Goal: Information Seeking & Learning: Get advice/opinions

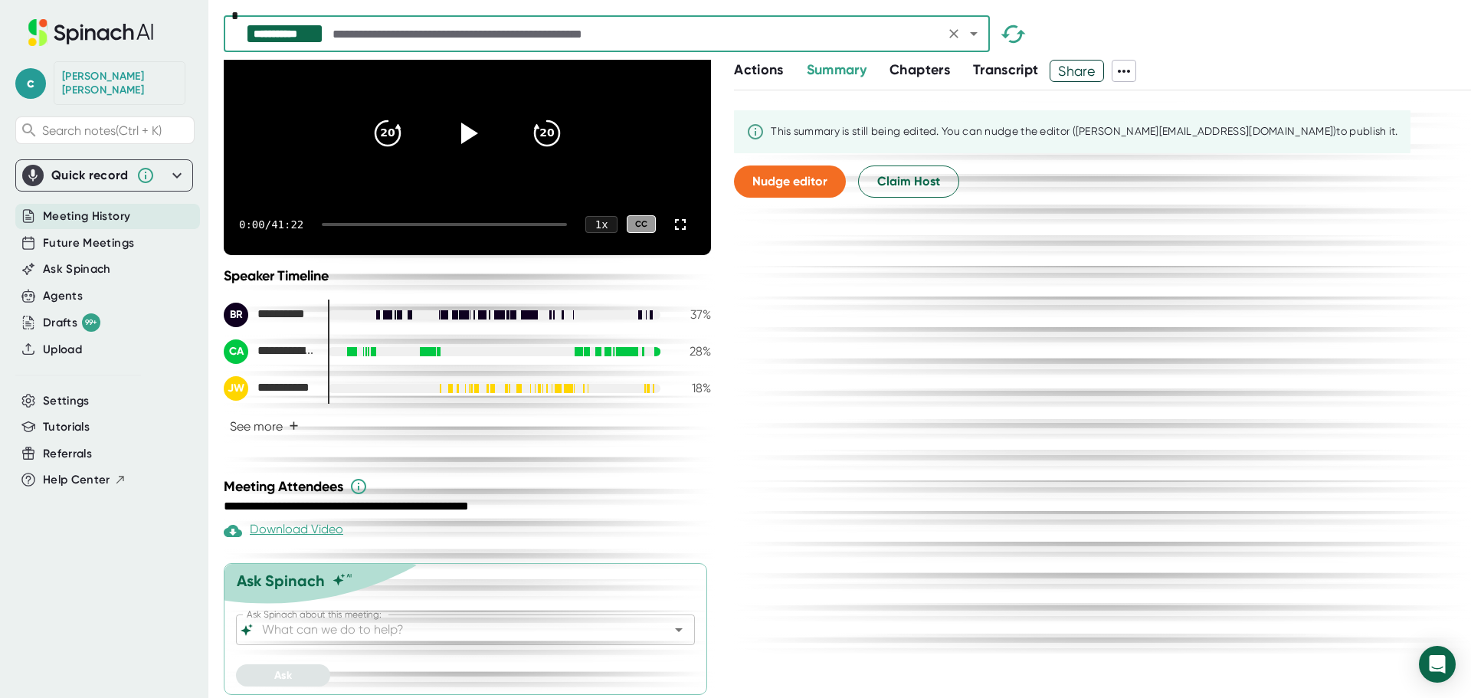
scroll to position [158, 0]
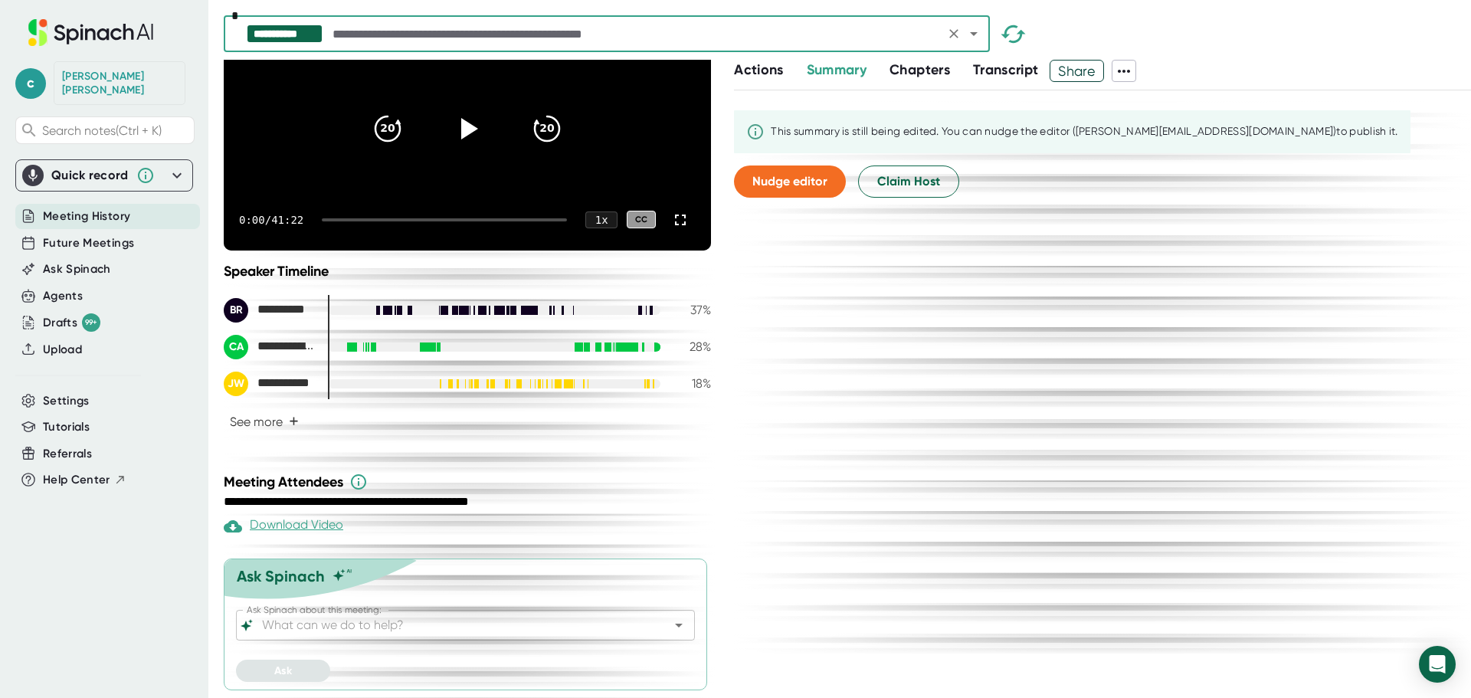
click at [670, 631] on icon "Open" at bounding box center [679, 625] width 18 height 18
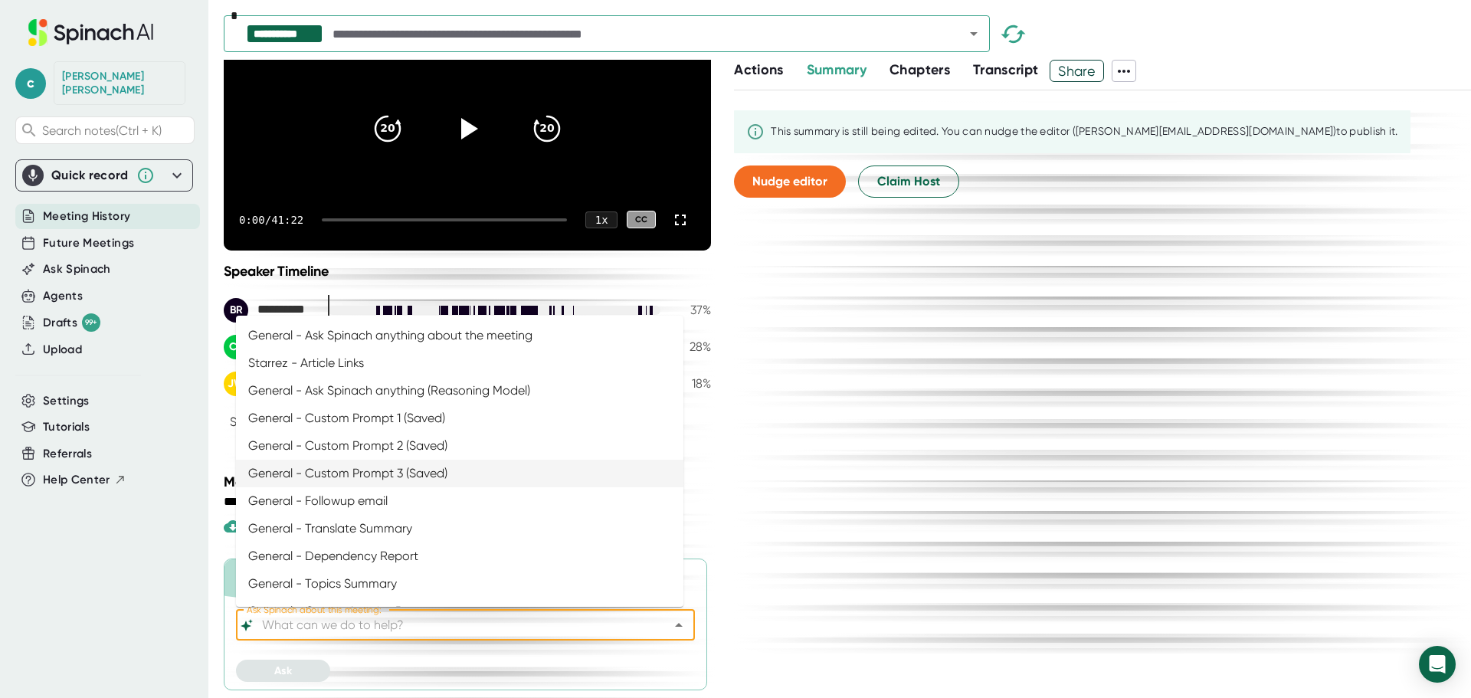
click at [460, 466] on li "General - Custom Prompt 3 (Saved)" at bounding box center [460, 474] width 448 height 28
type input "General - Custom Prompt 3 (Saved)"
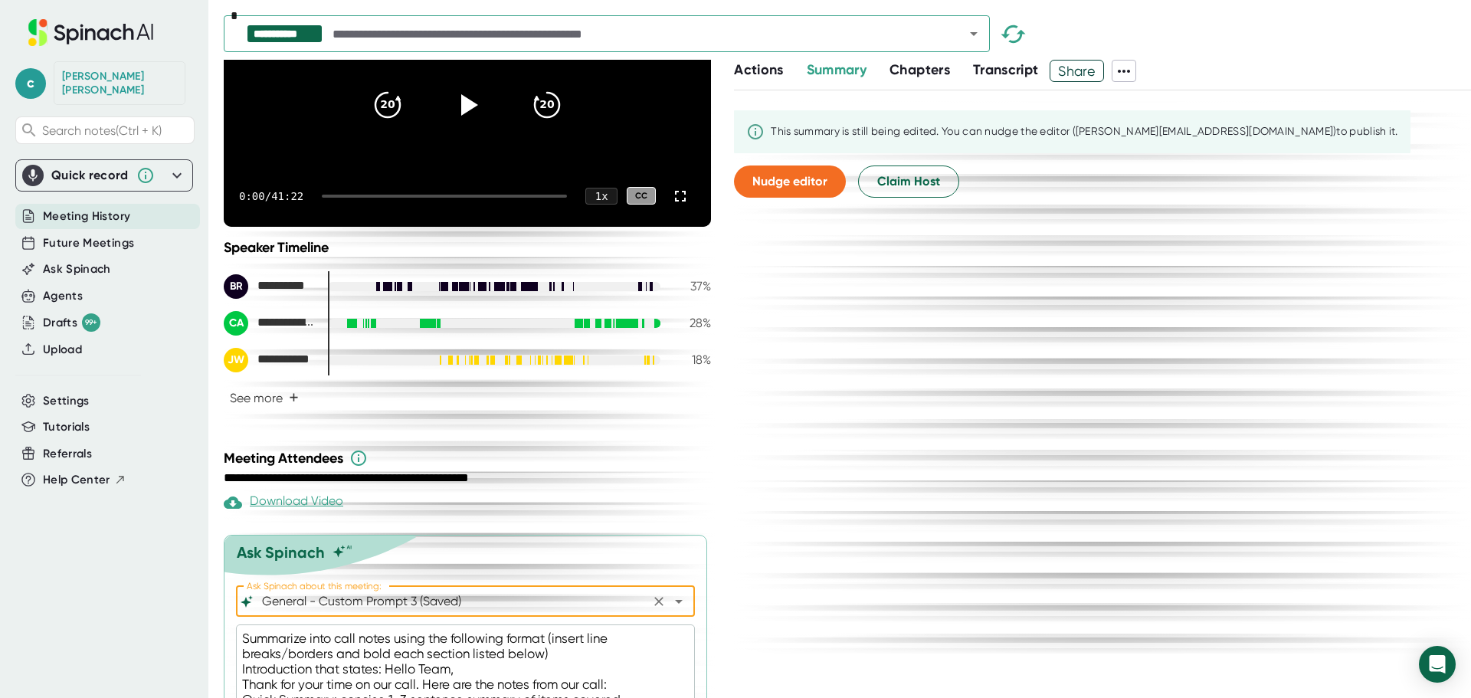
scroll to position [385, 0]
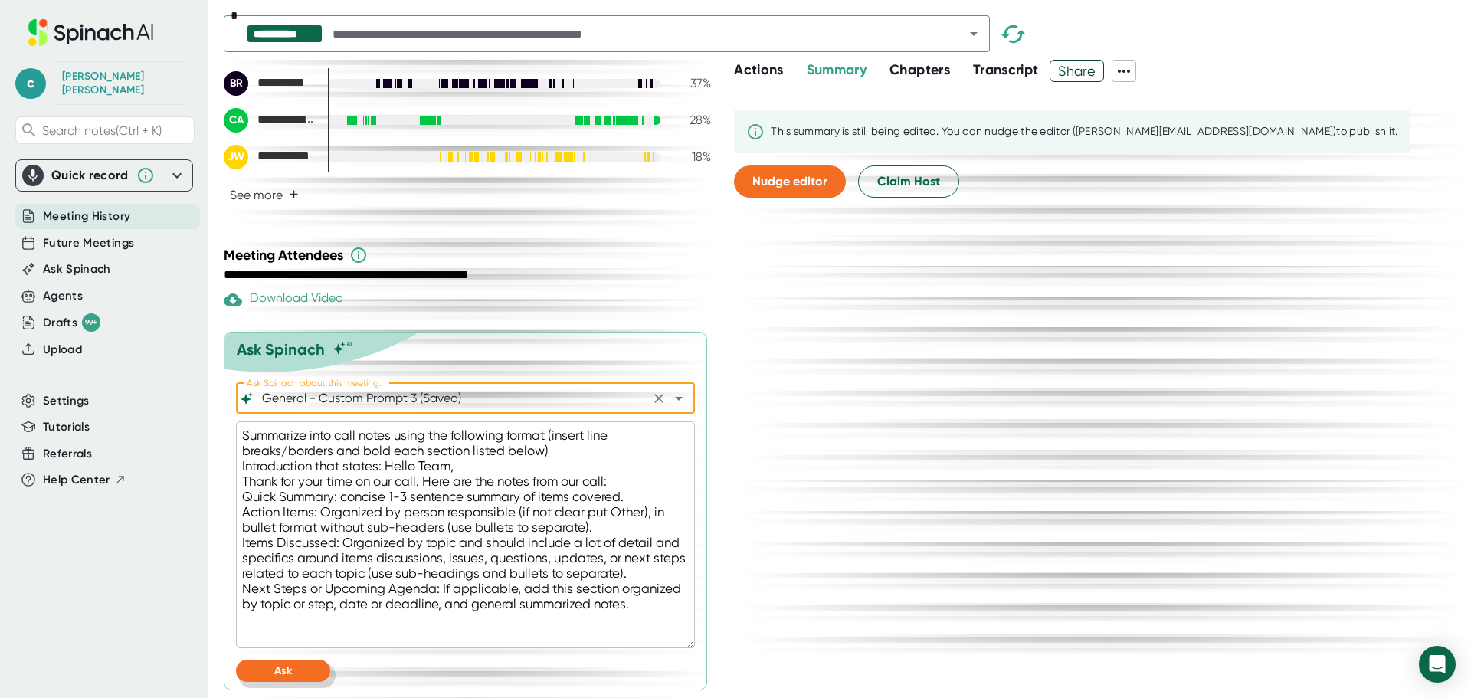
click at [287, 677] on span "Ask" at bounding box center [283, 670] width 18 height 13
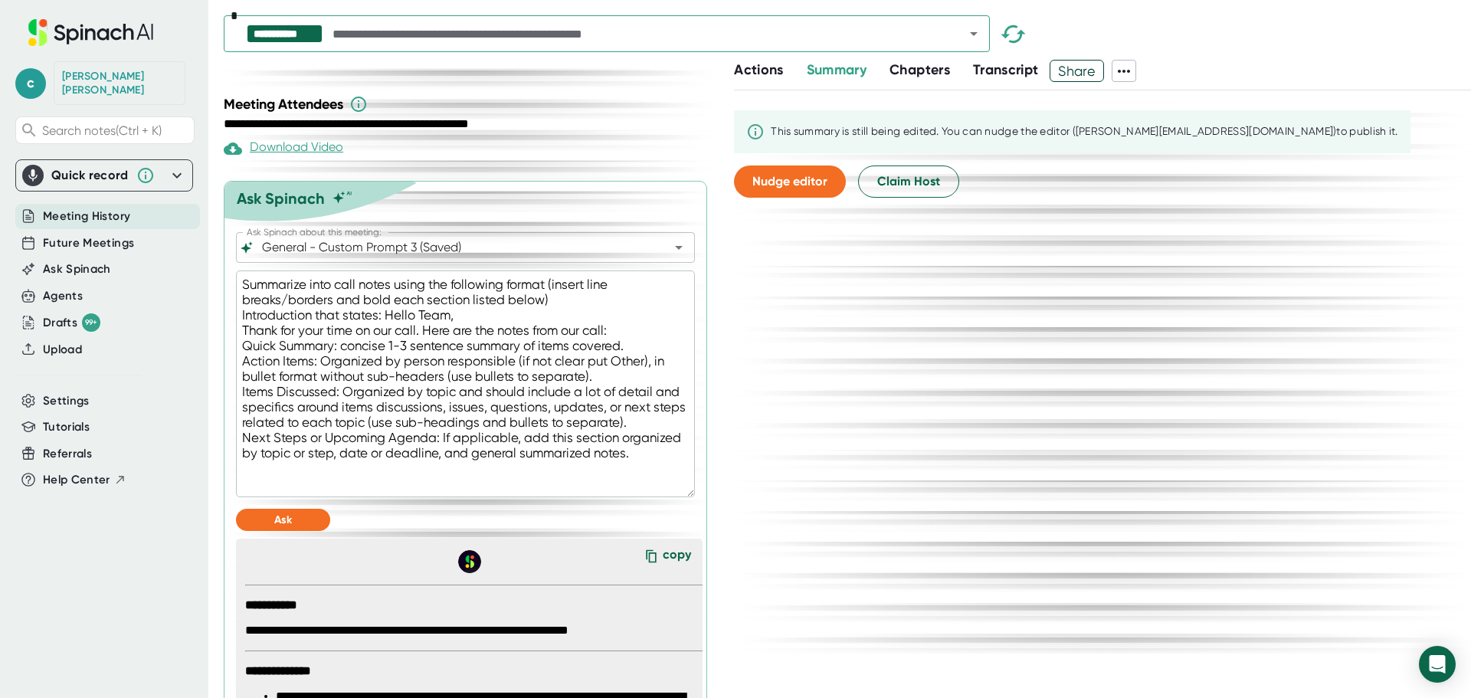
scroll to position [730, 0]
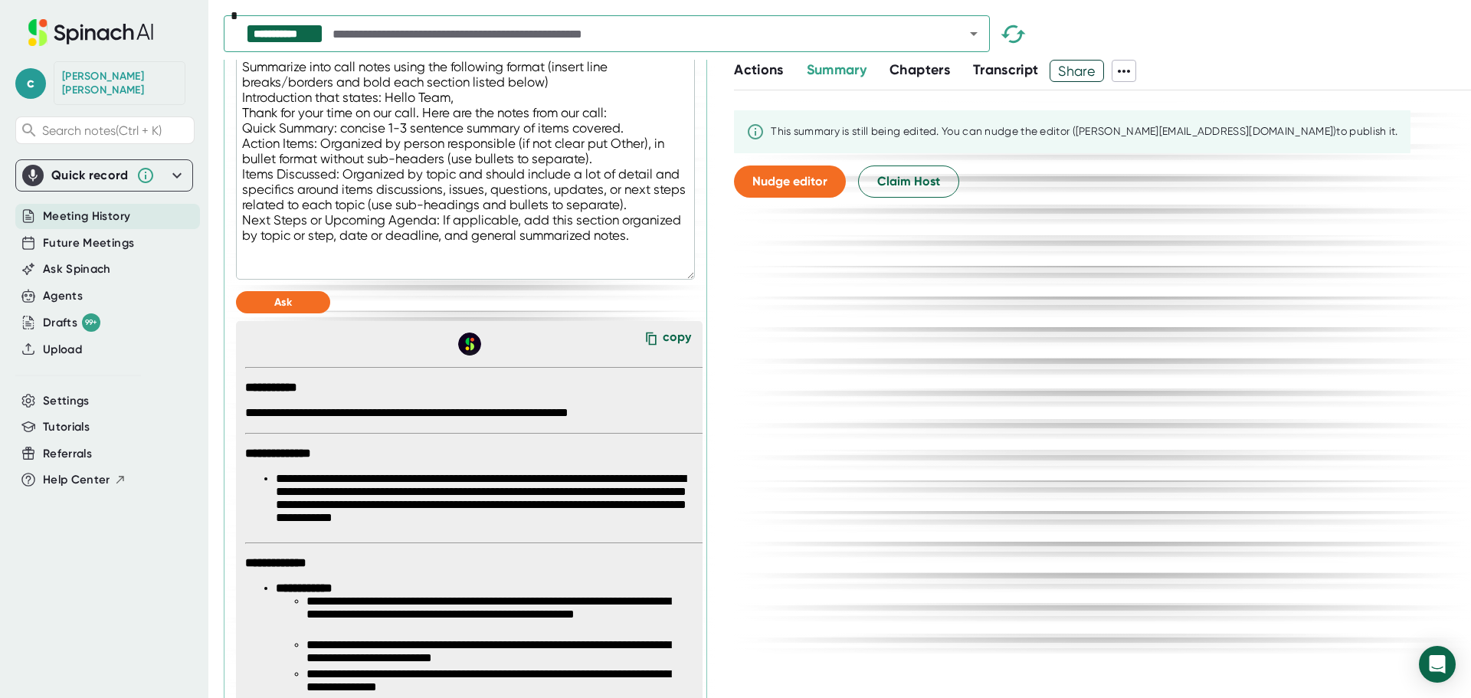
click at [663, 350] on div "copy" at bounding box center [677, 340] width 28 height 21
type textarea "x"
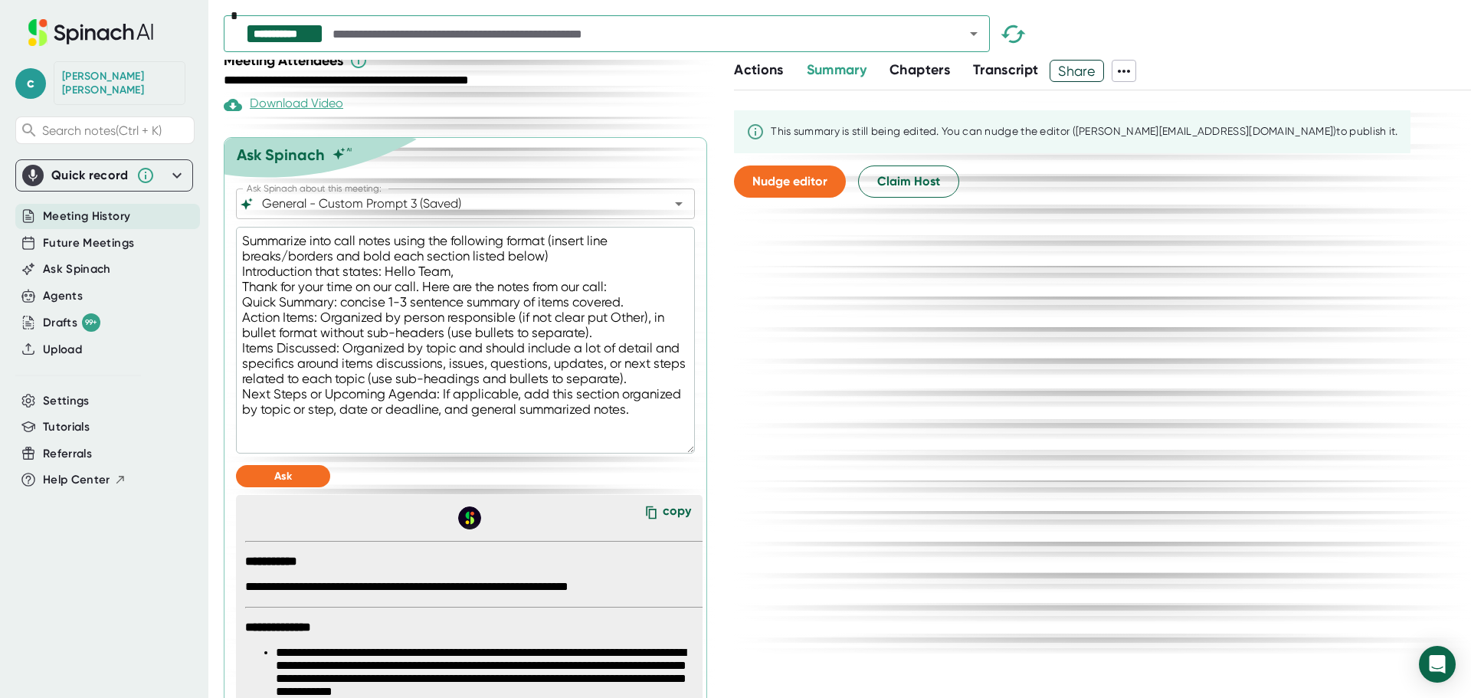
scroll to position [346, 0]
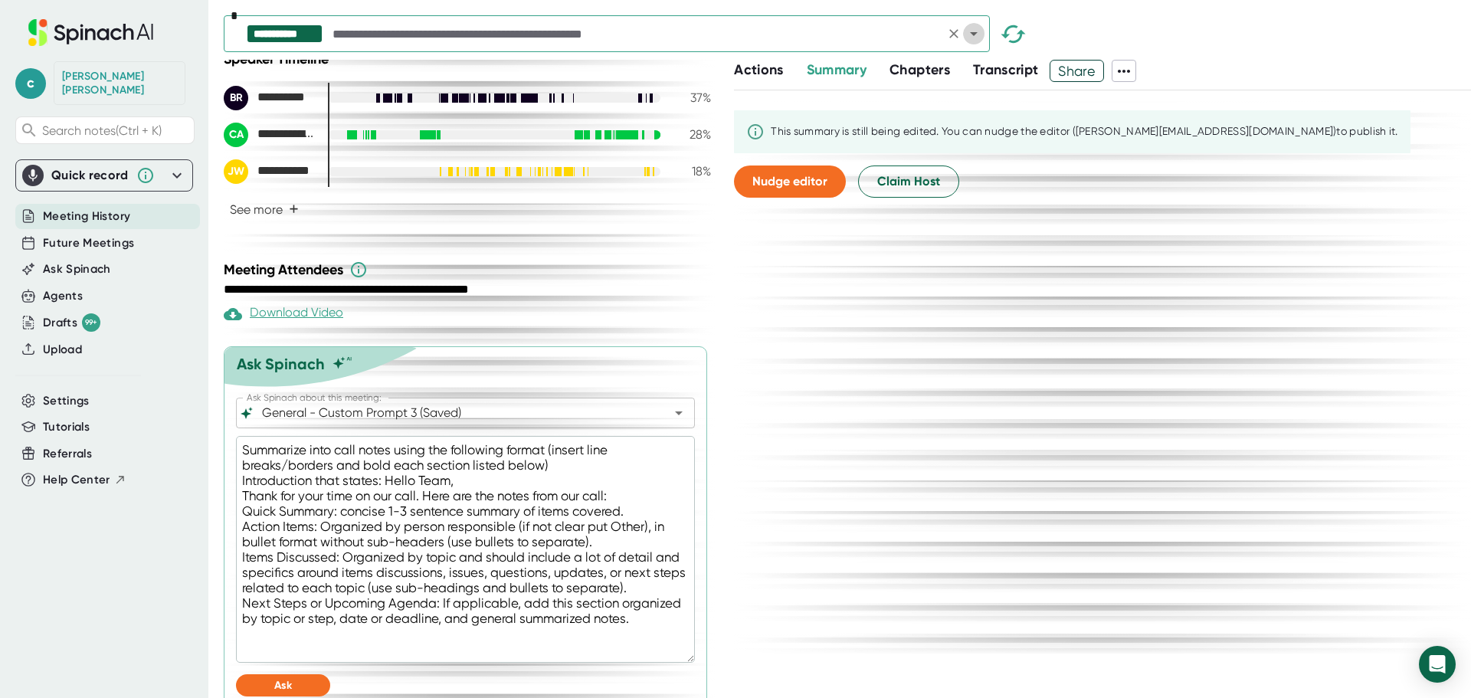
click at [973, 36] on icon "Open" at bounding box center [974, 34] width 18 height 18
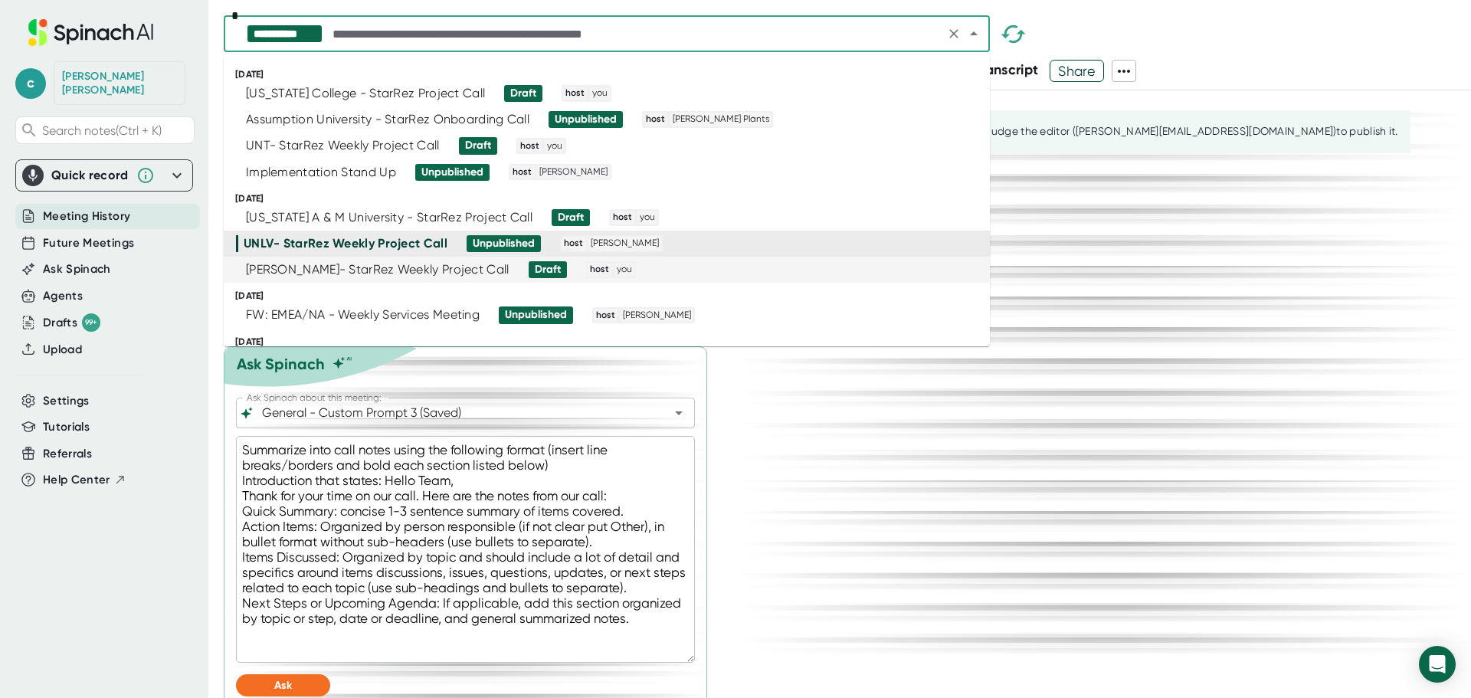
click at [326, 269] on div "[PERSON_NAME]- StarRez Weekly Project Call" at bounding box center [378, 269] width 264 height 15
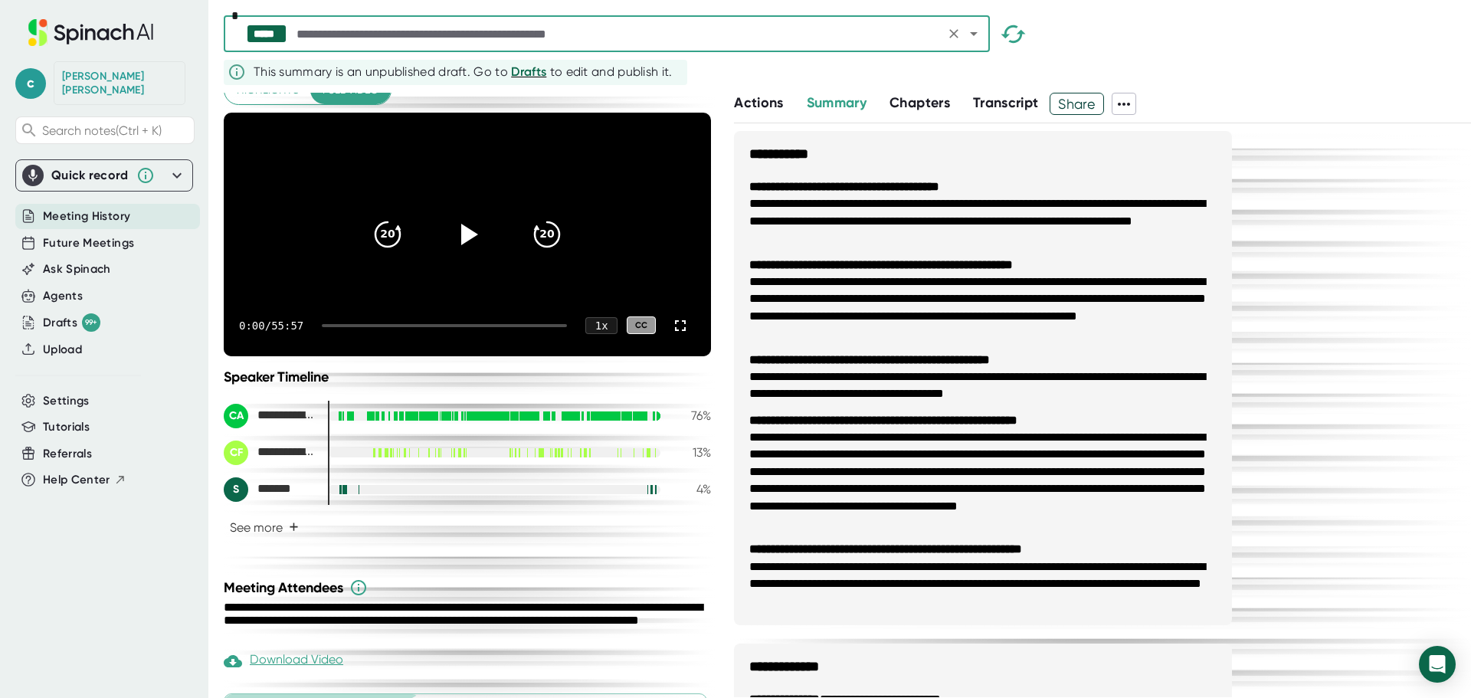
scroll to position [220, 0]
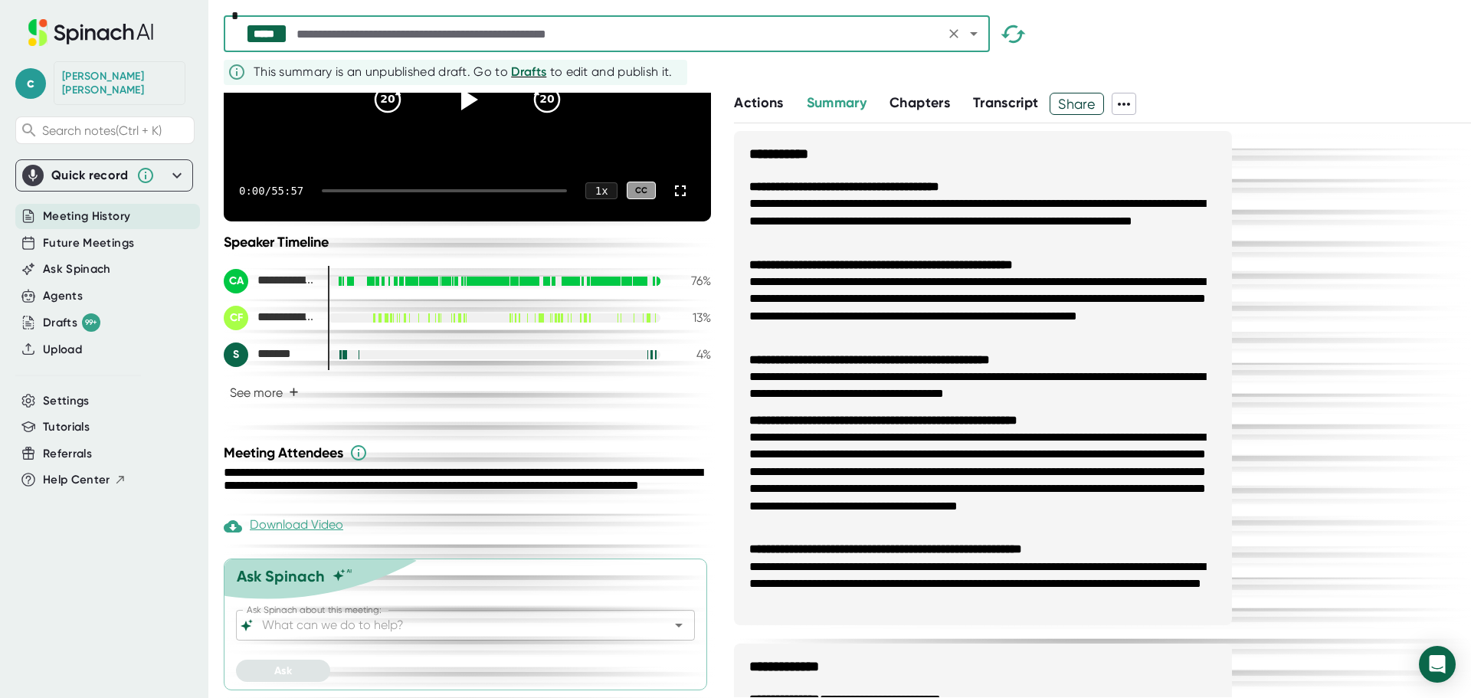
click at [648, 630] on div at bounding box center [668, 625] width 40 height 21
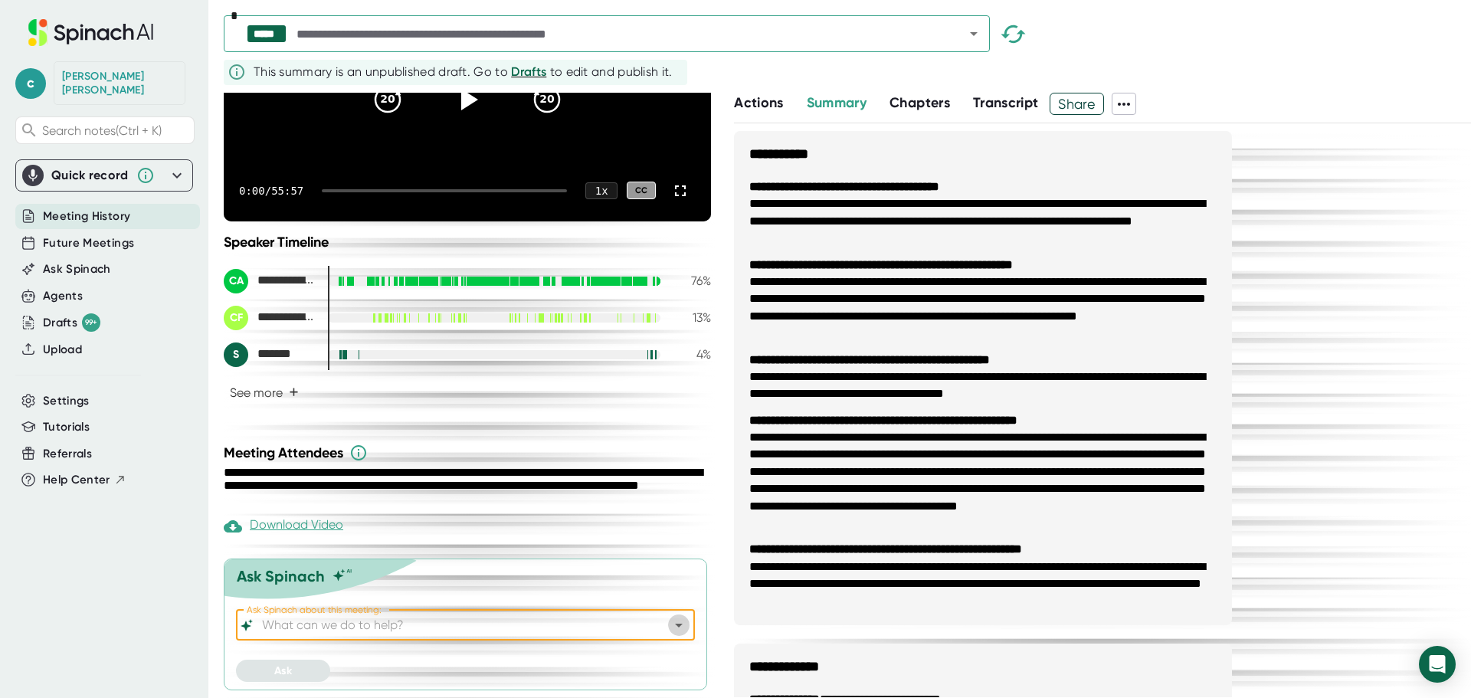
click at [670, 625] on icon "Open" at bounding box center [679, 625] width 18 height 18
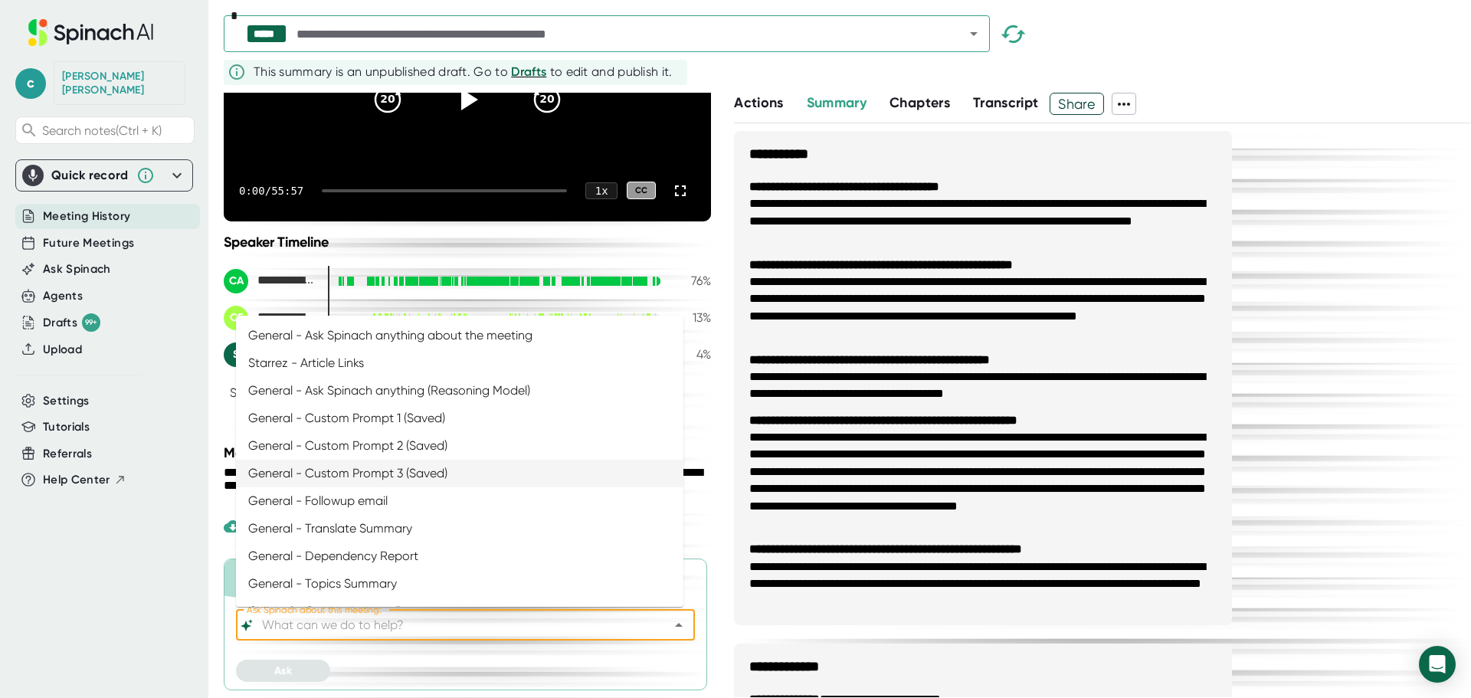
click at [473, 463] on li "General - Custom Prompt 3 (Saved)" at bounding box center [460, 474] width 448 height 28
type input "General - Custom Prompt 3 (Saved)"
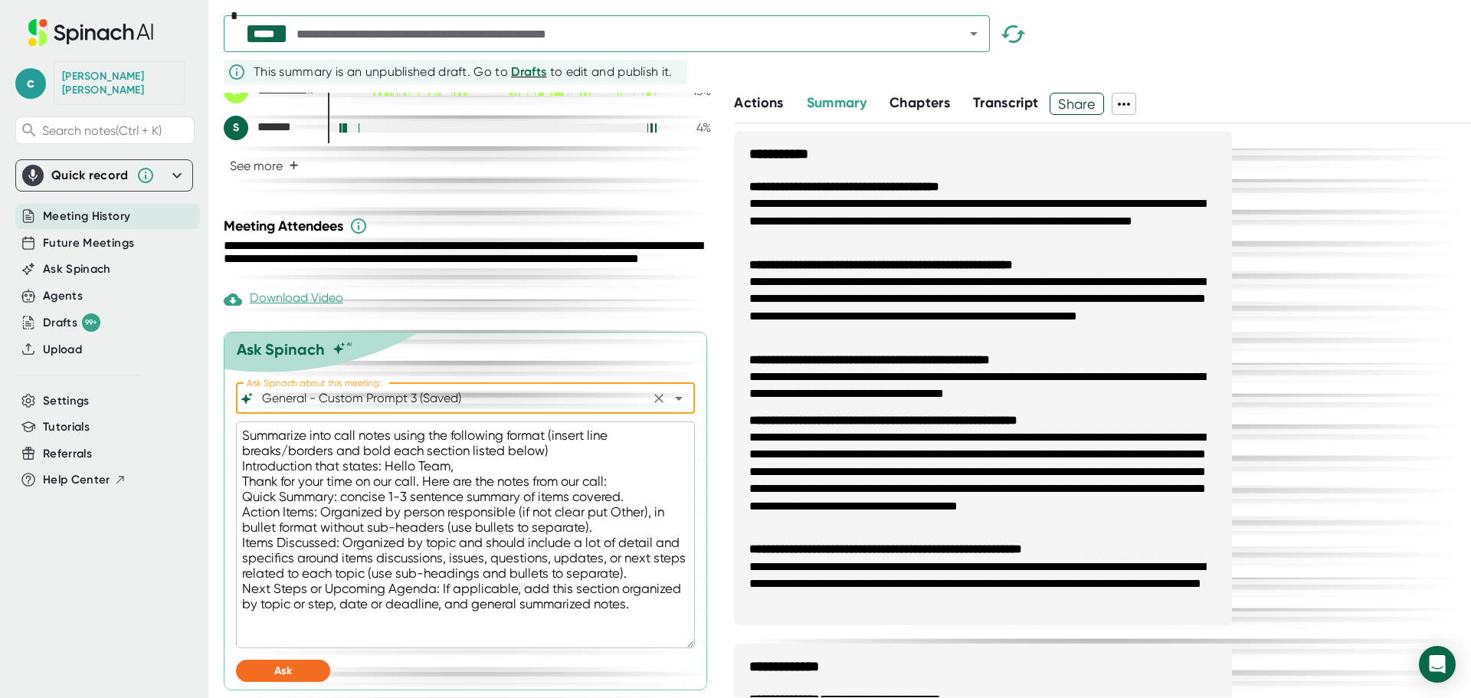
scroll to position [447, 0]
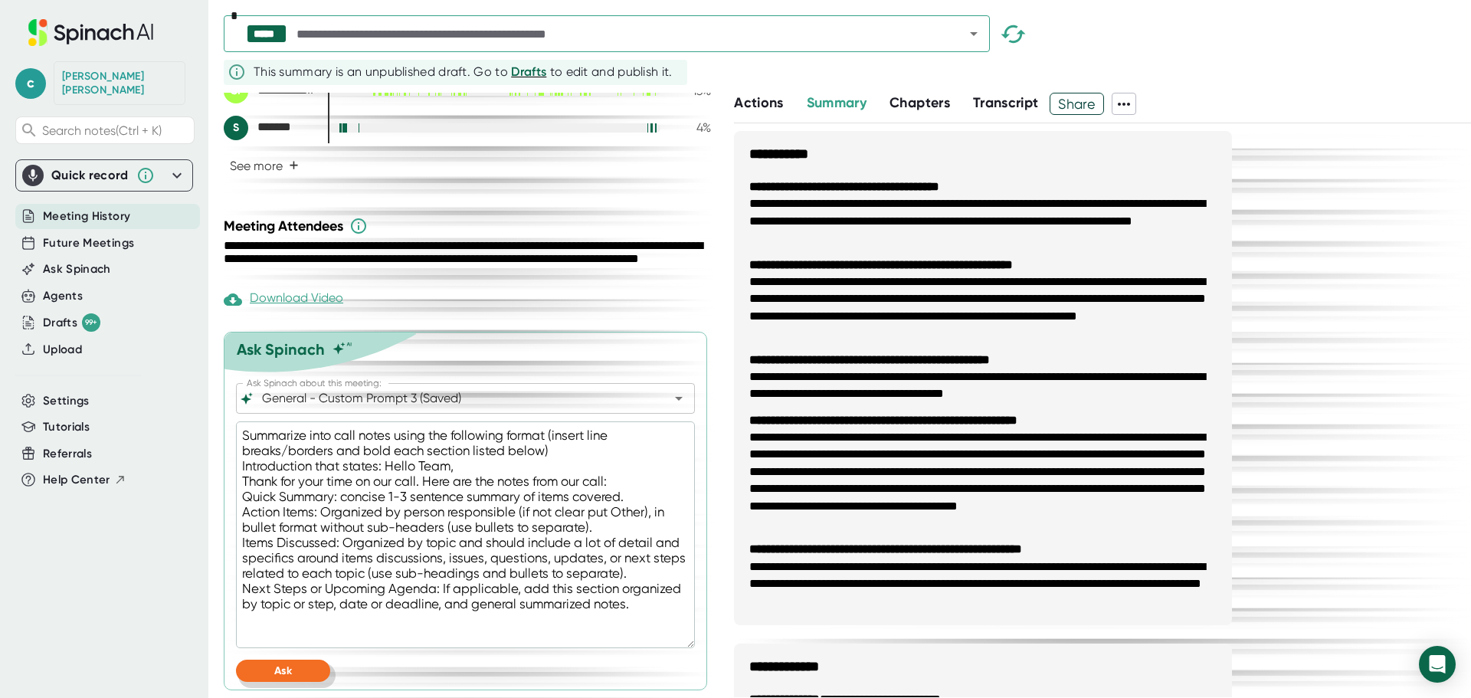
click at [300, 676] on button "Ask" at bounding box center [283, 671] width 94 height 22
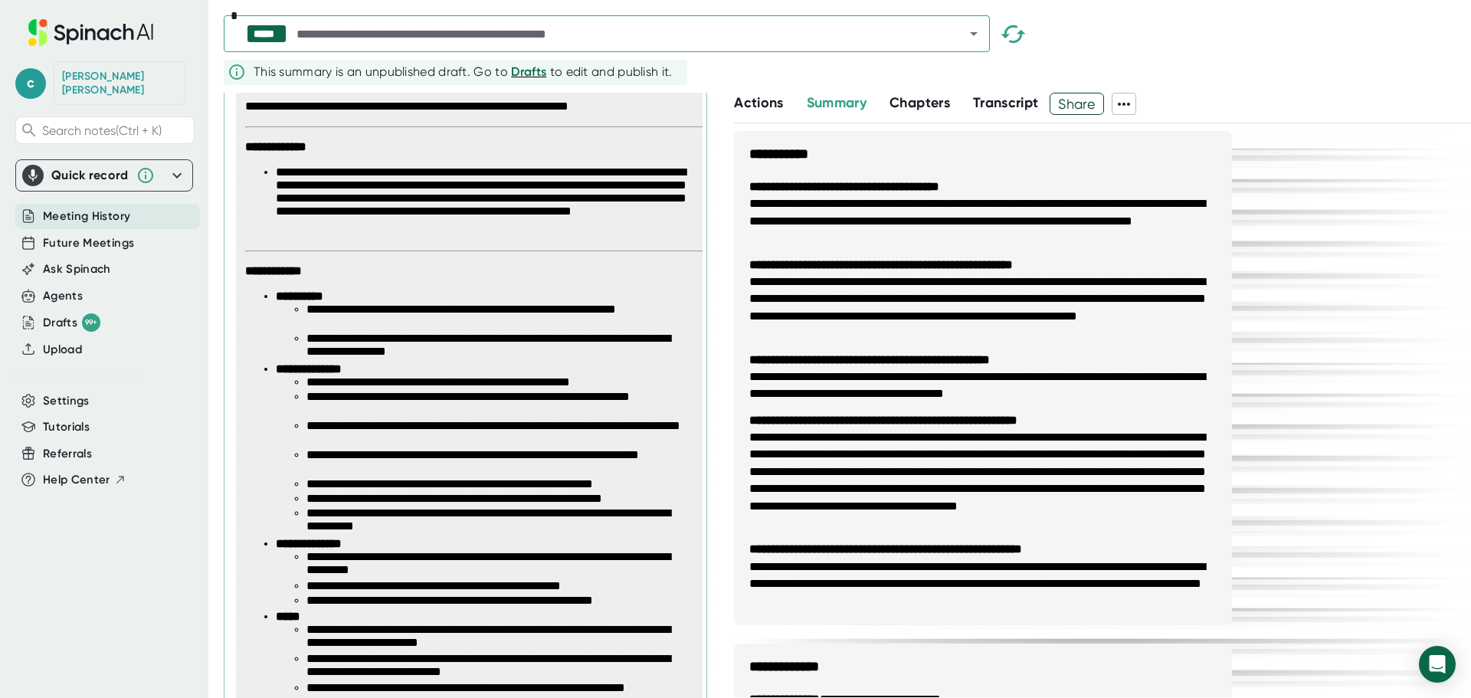
scroll to position [868, 0]
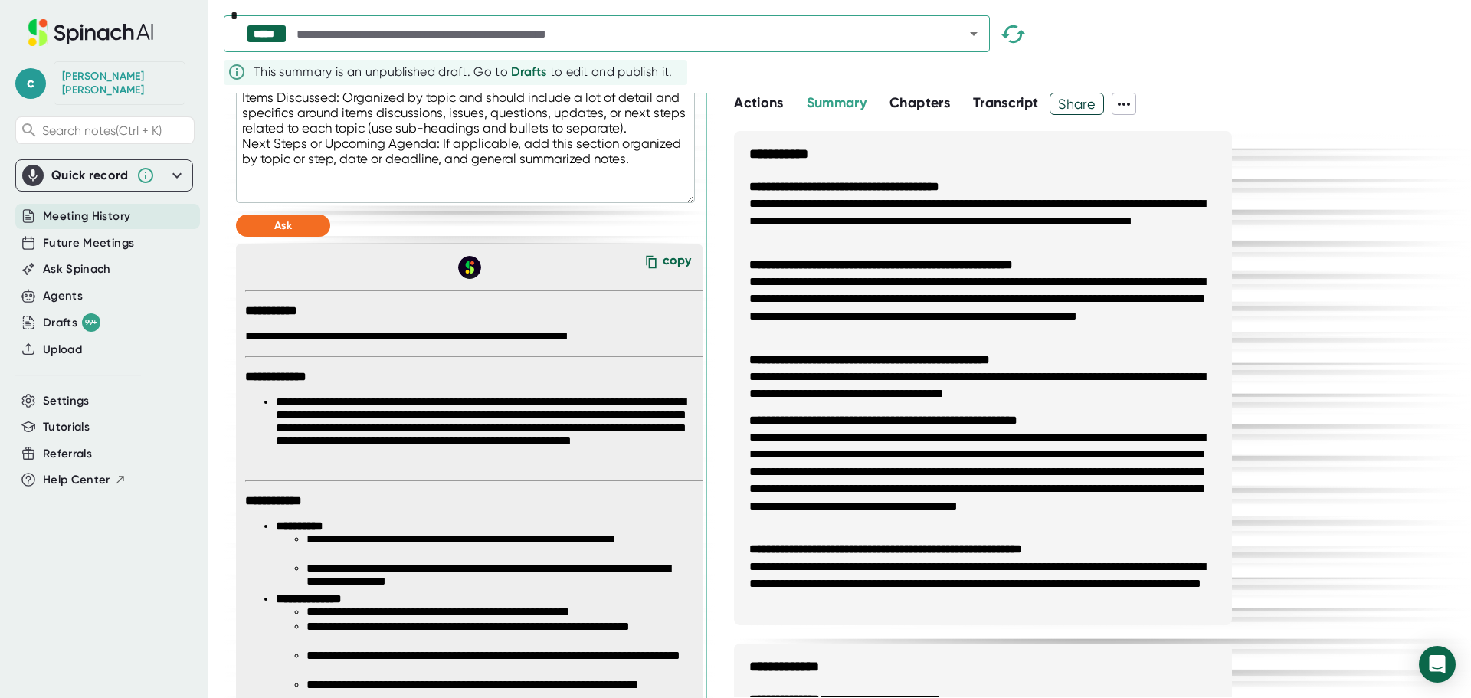
click at [663, 274] on div "copy" at bounding box center [677, 263] width 28 height 21
type textarea "x"
